Goal: Entertainment & Leisure: Consume media (video, audio)

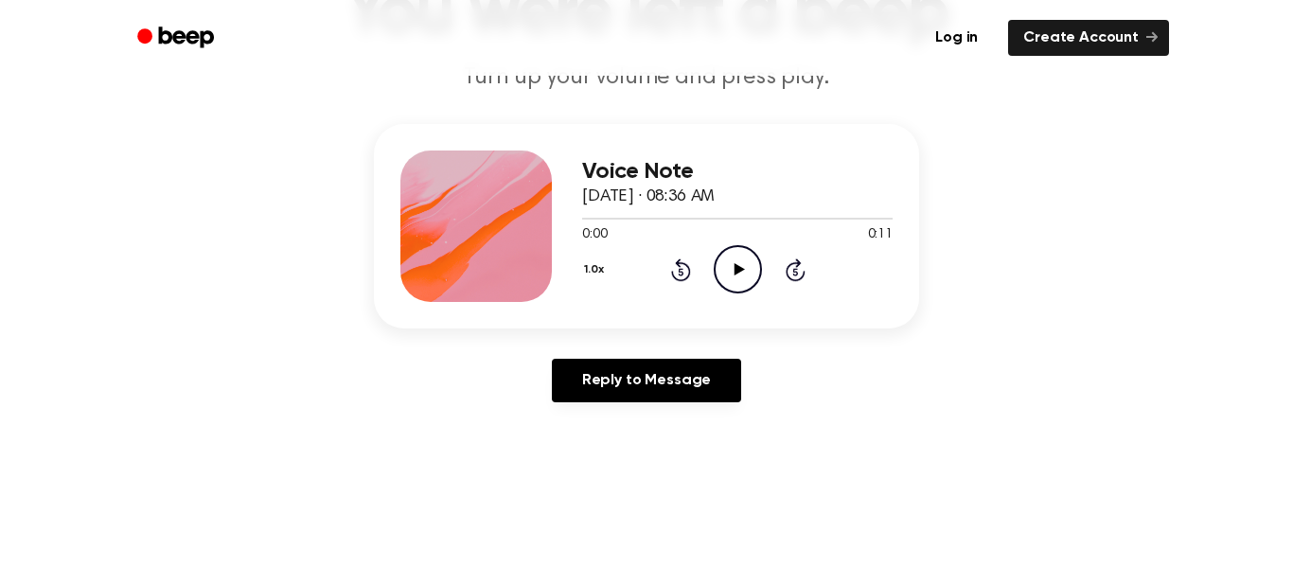
scroll to position [172, 0]
click at [725, 281] on icon "Play Audio" at bounding box center [738, 269] width 48 height 48
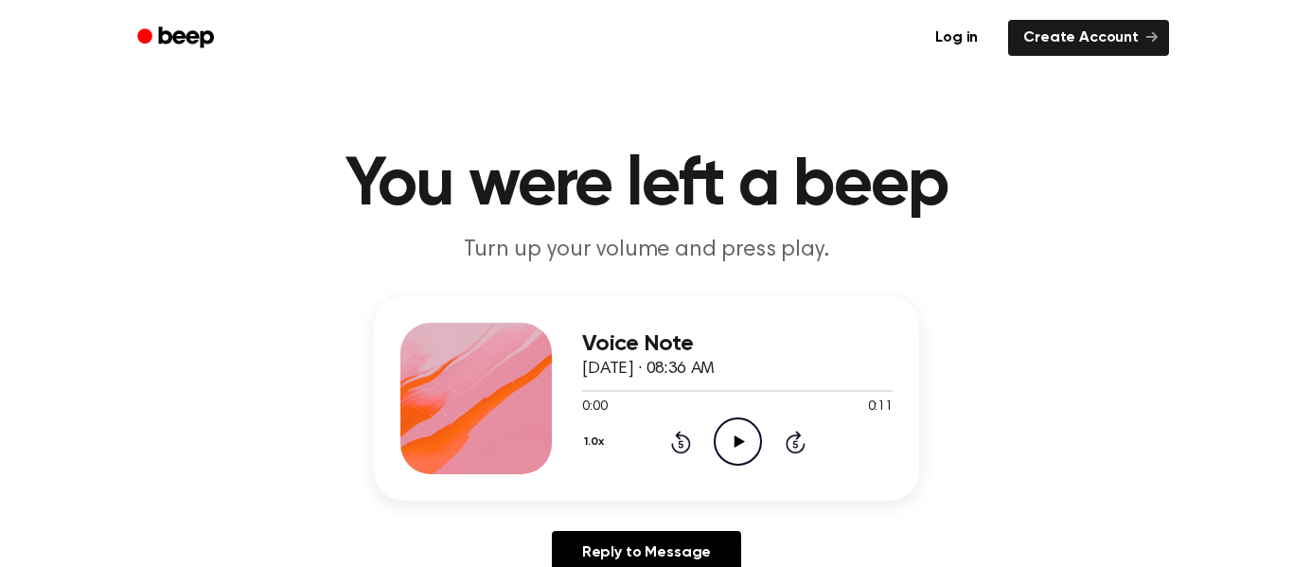
click at [725, 458] on icon "Play Audio" at bounding box center [738, 442] width 48 height 48
click at [740, 440] on icon at bounding box center [739, 442] width 10 height 12
click at [742, 455] on icon "Play Audio" at bounding box center [738, 442] width 48 height 48
click at [737, 432] on icon "Play Audio" at bounding box center [738, 442] width 48 height 48
